Goal: Information Seeking & Learning: Learn about a topic

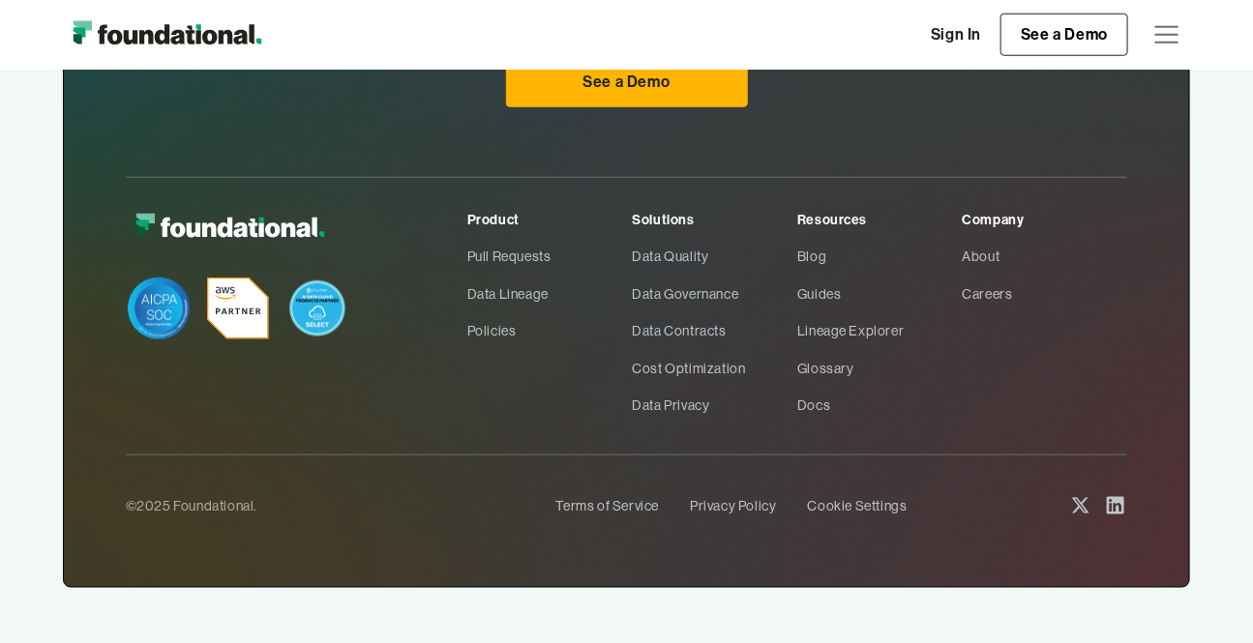
scroll to position [6223, 0]
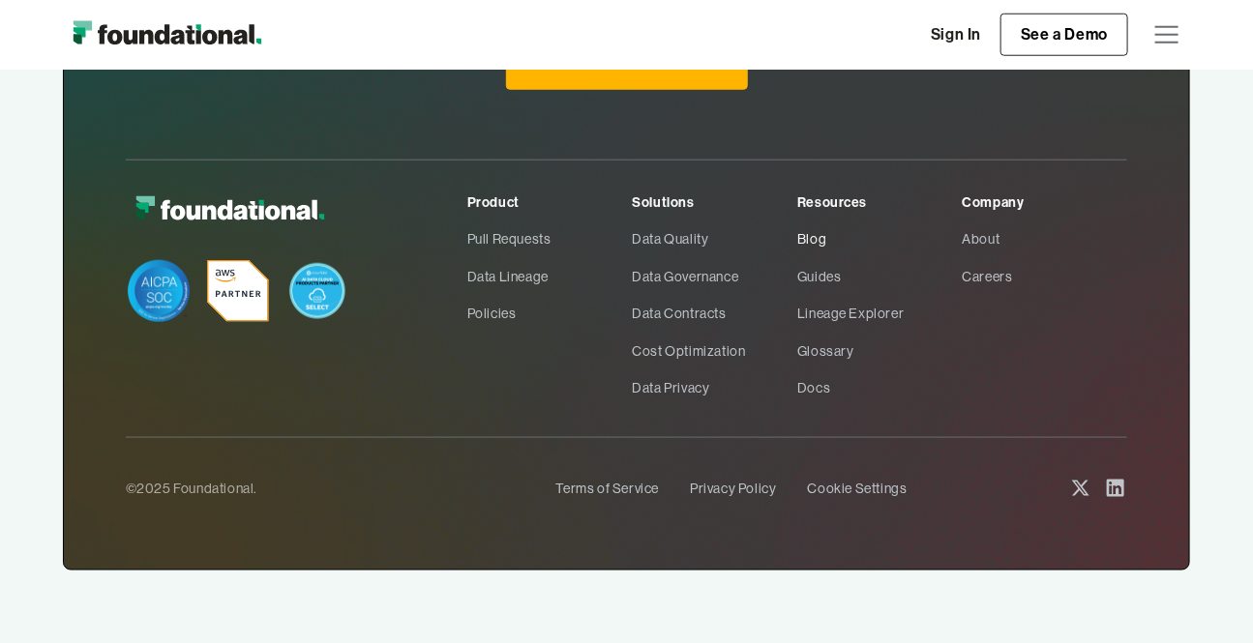
click at [817, 233] on link "Blog" at bounding box center [879, 239] width 165 height 37
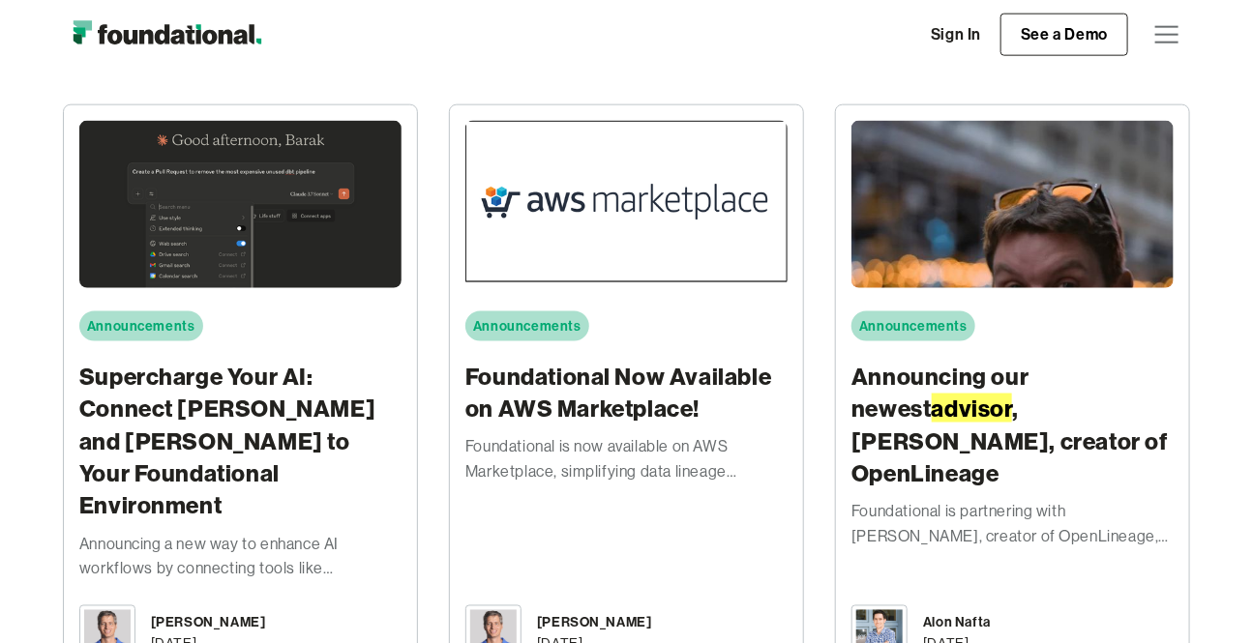
scroll to position [1025, 0]
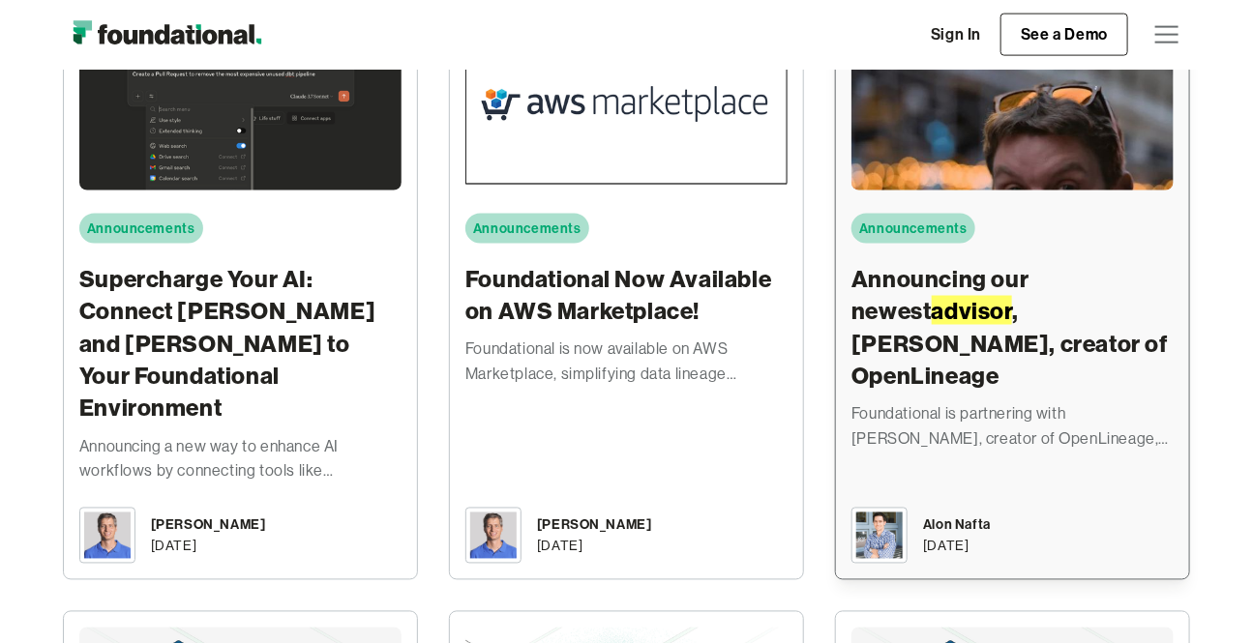
click at [1034, 319] on h3 "Announcing our newest advisor , Julien Le Dem, creator of OpenLineage" at bounding box center [1012, 328] width 322 height 130
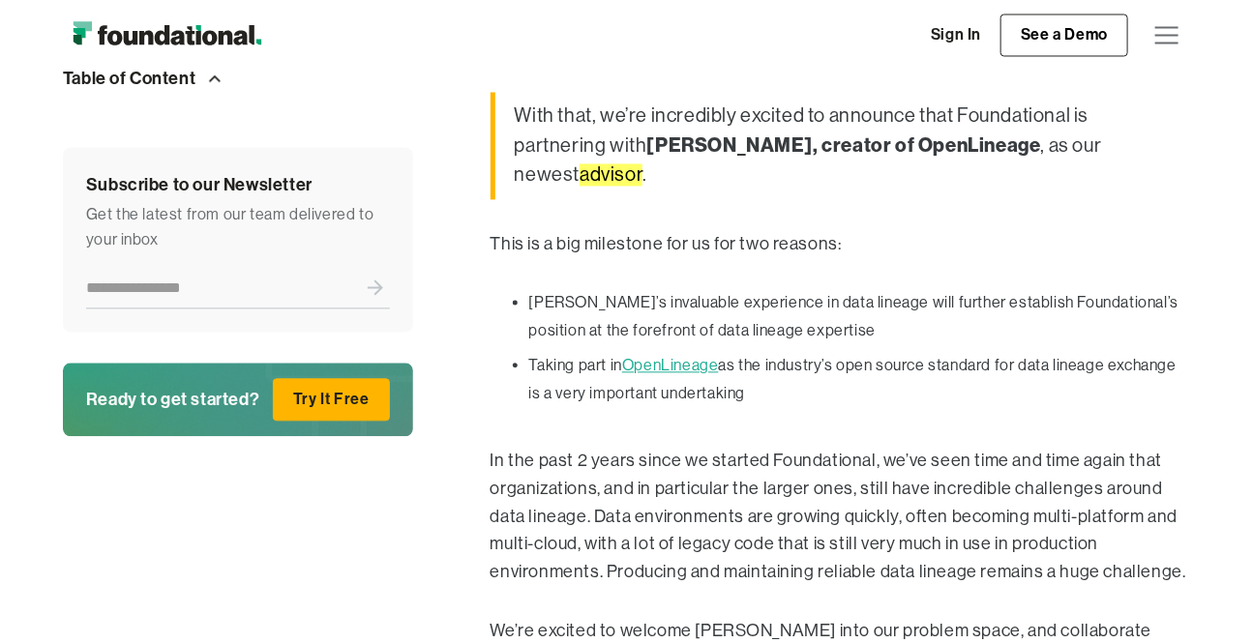
scroll to position [1466, 0]
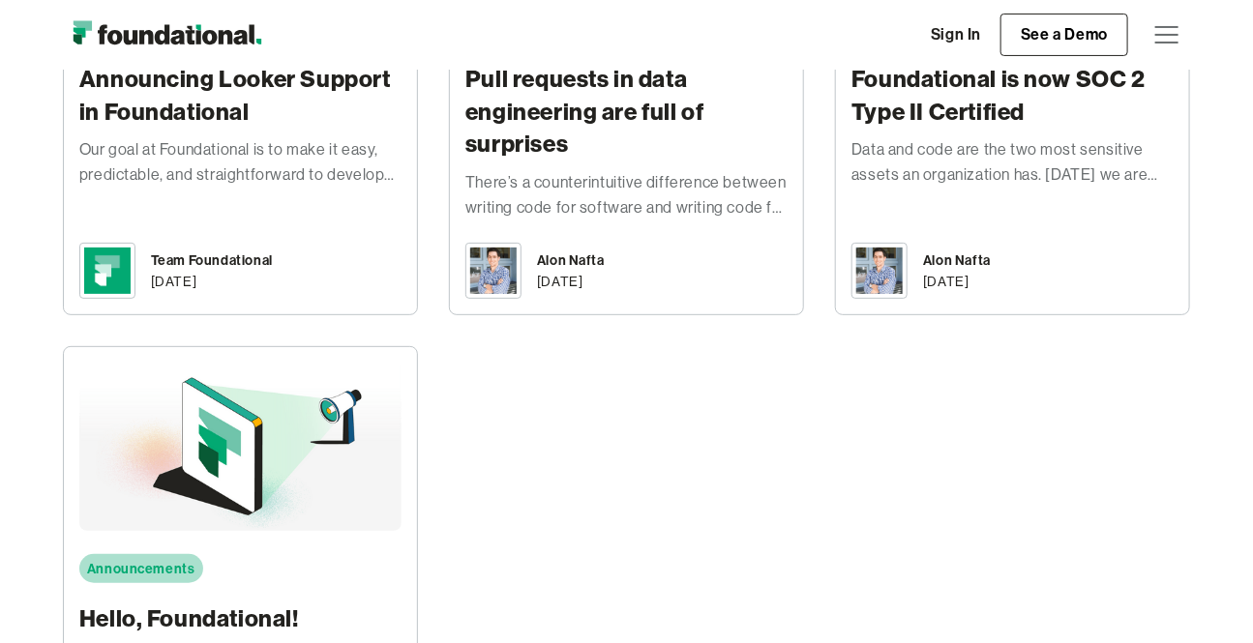
scroll to position [5862, 0]
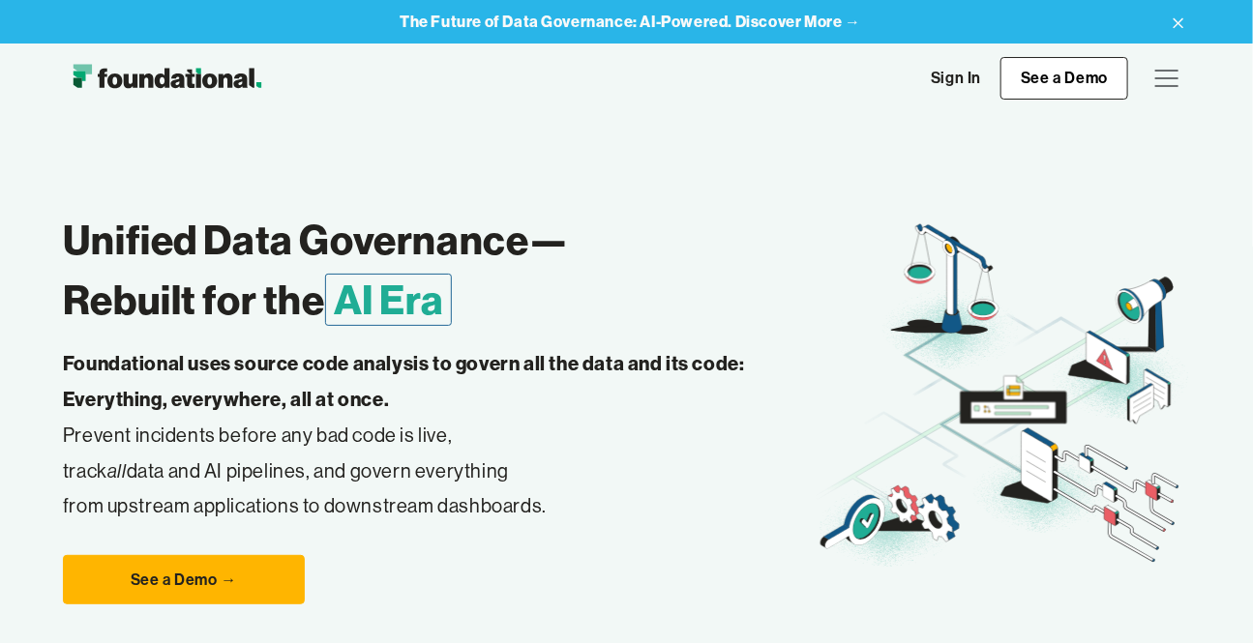
click at [179, 77] on img "home" at bounding box center [167, 78] width 208 height 39
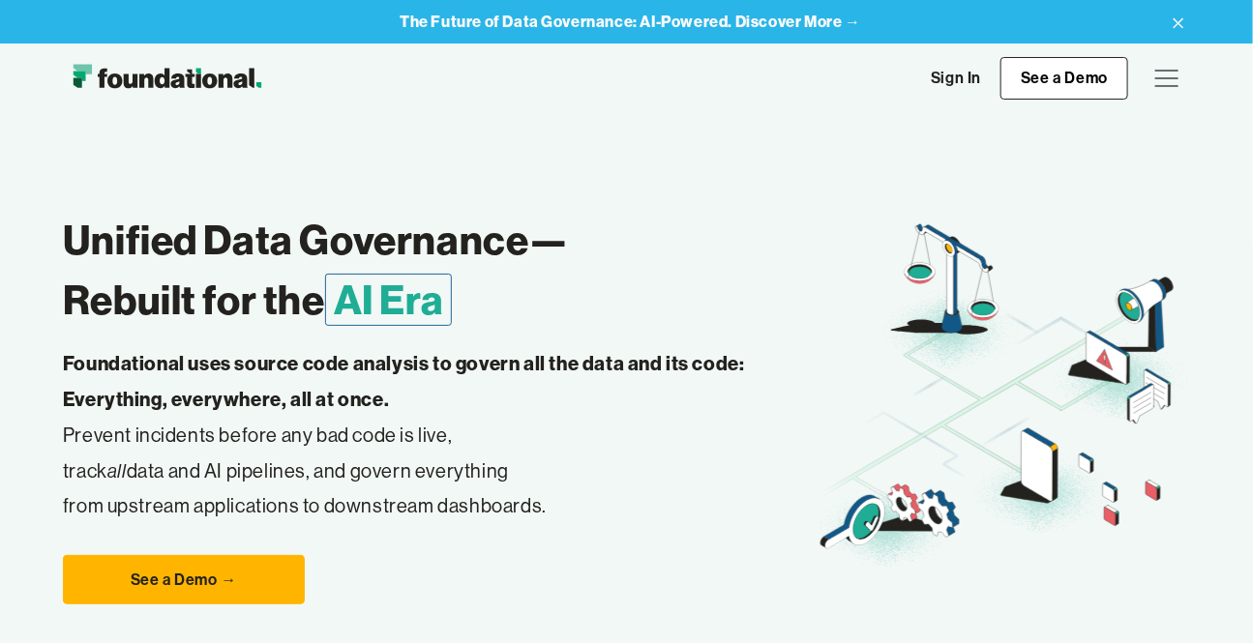
click at [1164, 74] on div "menu" at bounding box center [1166, 78] width 46 height 46
